Goal: Task Accomplishment & Management: Understand process/instructions

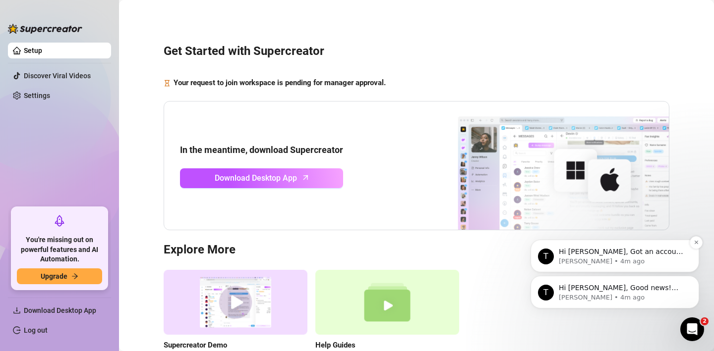
click at [633, 257] on p "Tanya • 4m ago" at bounding box center [622, 261] width 128 height 9
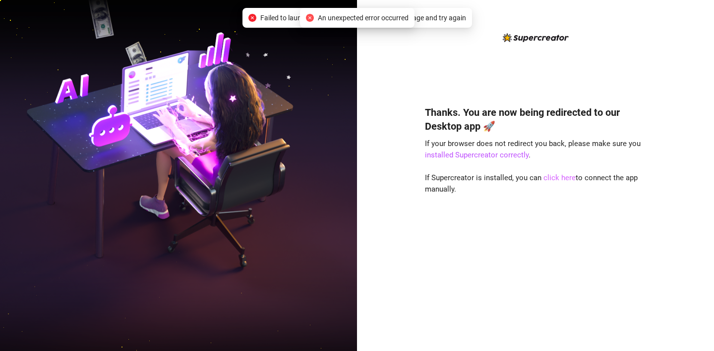
click at [557, 179] on link "click here" at bounding box center [559, 177] width 32 height 9
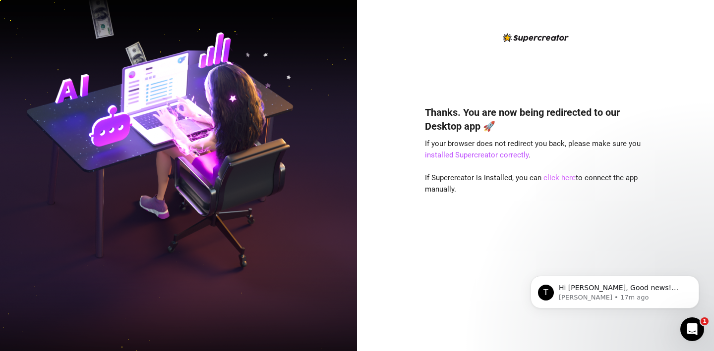
click at [561, 177] on link "click here" at bounding box center [559, 177] width 32 height 9
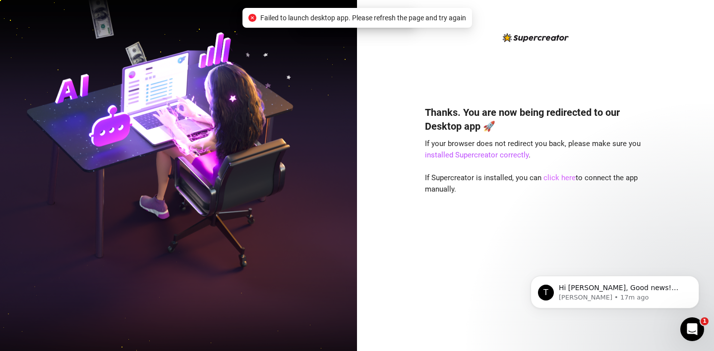
click at [561, 177] on link "click here" at bounding box center [559, 177] width 32 height 9
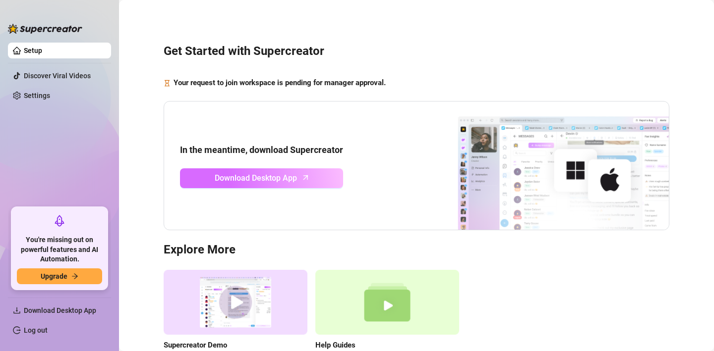
click at [293, 179] on span "Download Desktop App" at bounding box center [256, 178] width 82 height 12
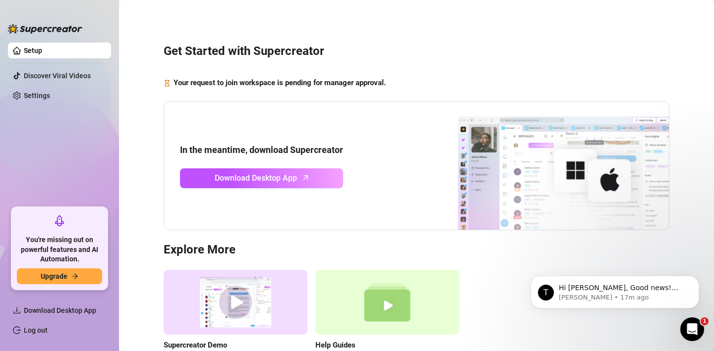
click at [42, 52] on link "Setup" at bounding box center [33, 51] width 18 height 8
